Goal: Information Seeking & Learning: Understand process/instructions

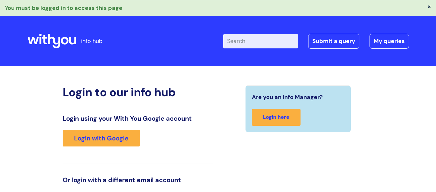
scroll to position [105, 0]
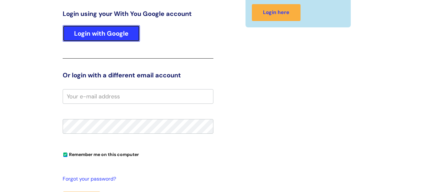
click at [101, 32] on link "Login with Google" at bounding box center [101, 33] width 77 height 17
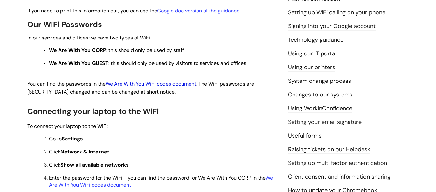
scroll to position [162, 0]
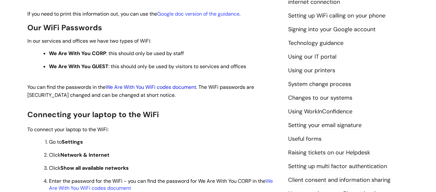
click at [187, 87] on link "We Are With You WiFi codes document" at bounding box center [151, 87] width 91 height 7
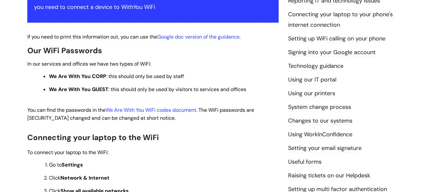
scroll to position [140, 0]
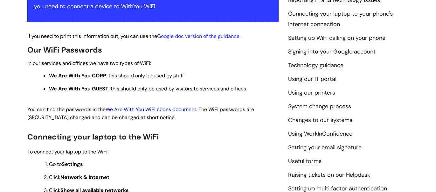
click at [169, 110] on link "We Are With You WiFi codes document" at bounding box center [151, 109] width 91 height 7
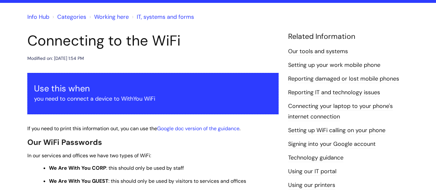
scroll to position [101, 0]
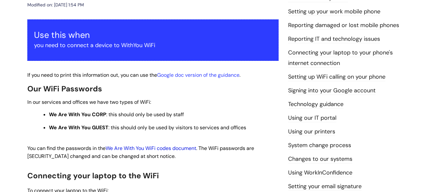
click at [163, 146] on link "We Are With You WiFi codes document" at bounding box center [151, 148] width 91 height 7
